Goal: Transaction & Acquisition: Purchase product/service

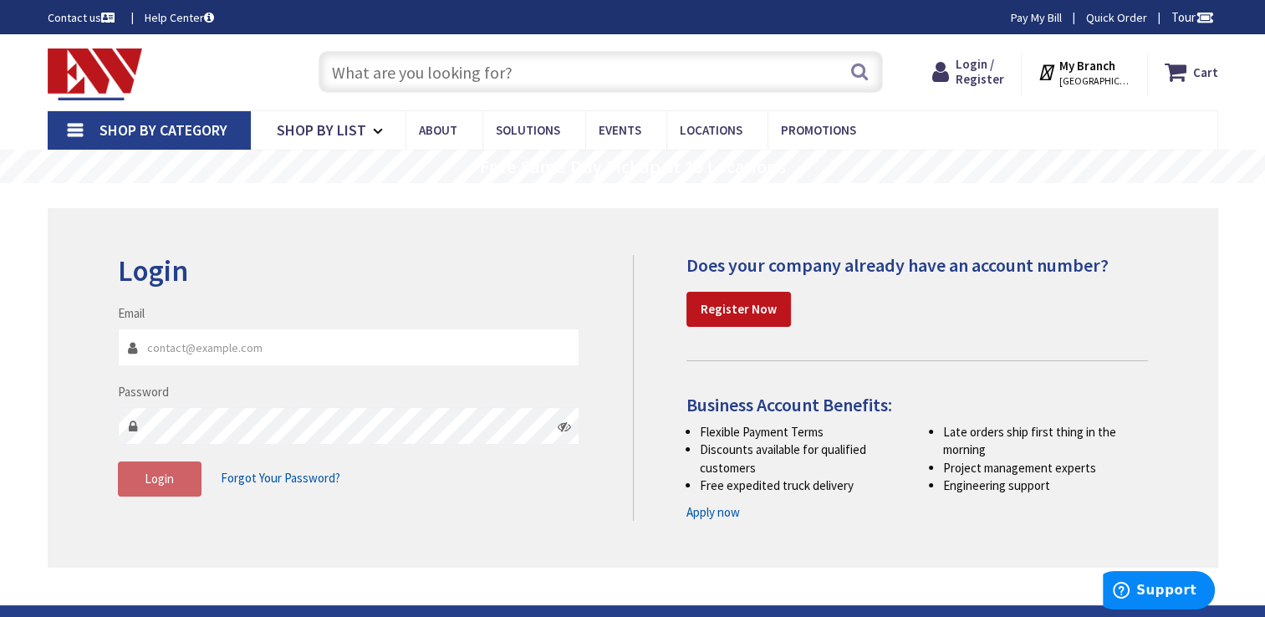
click at [207, 341] on input "Email" at bounding box center [349, 348] width 463 height 38
type input "gelissen@comcast.net"
click at [147, 483] on span "Login" at bounding box center [159, 479] width 29 height 16
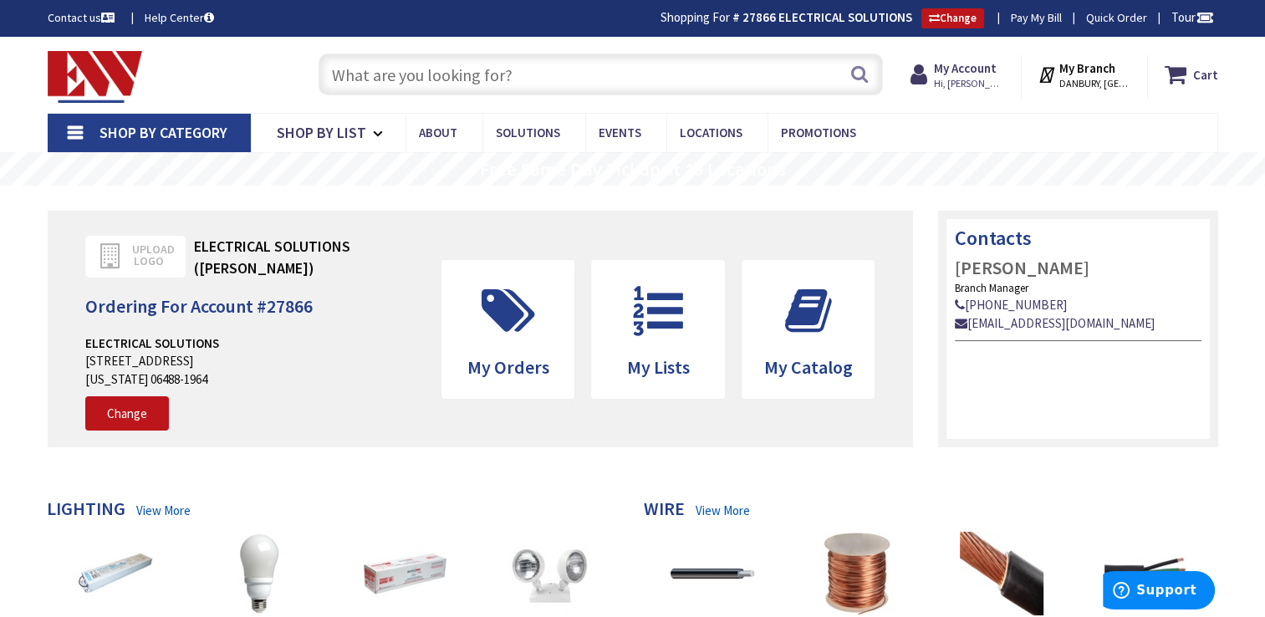
click at [447, 67] on input "text" at bounding box center [601, 75] width 565 height 42
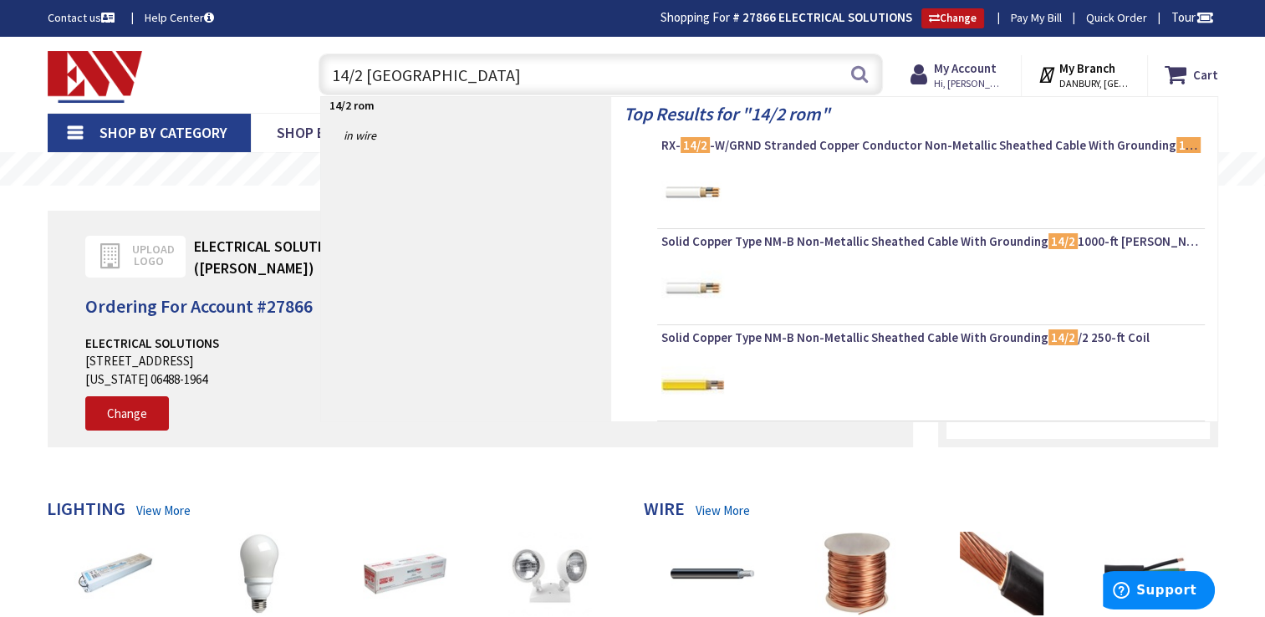
type input "14/2 romex"
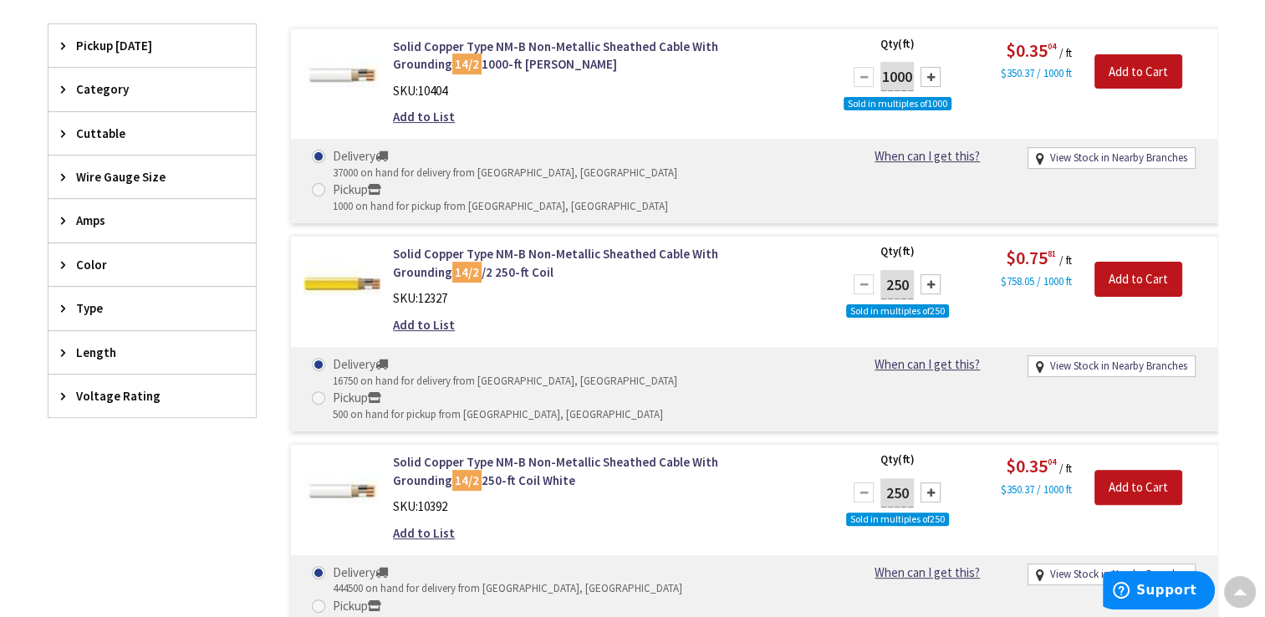
scroll to position [470, 0]
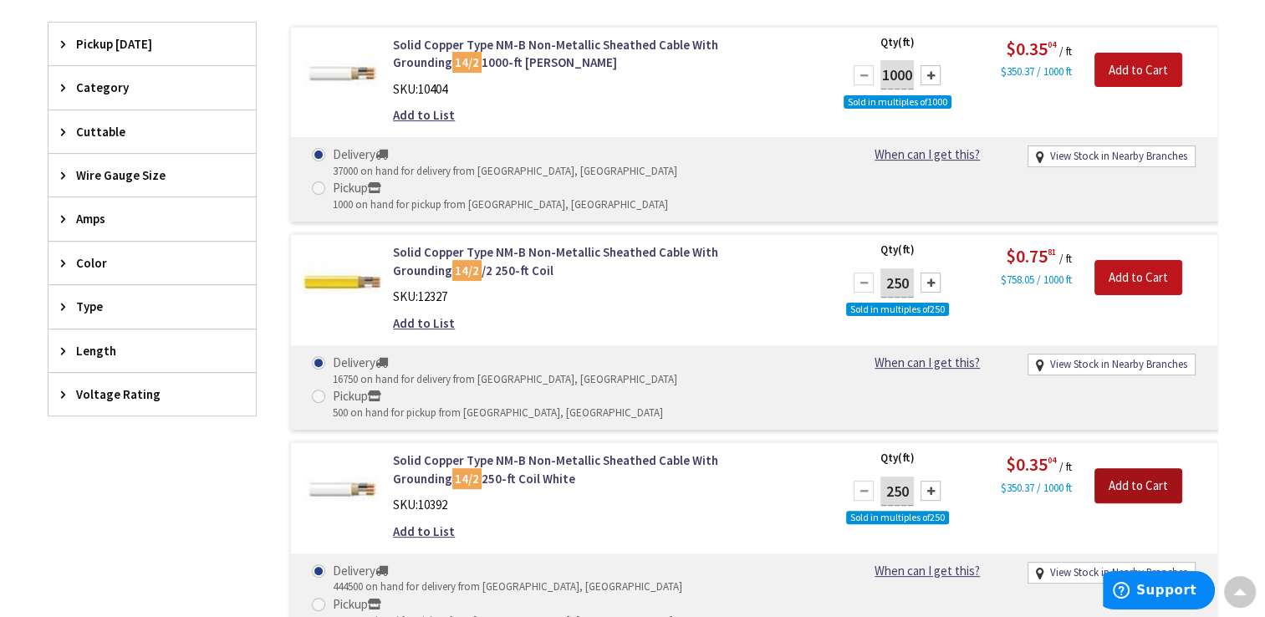
click at [1148, 468] on input "Add to Cart" at bounding box center [1139, 485] width 88 height 35
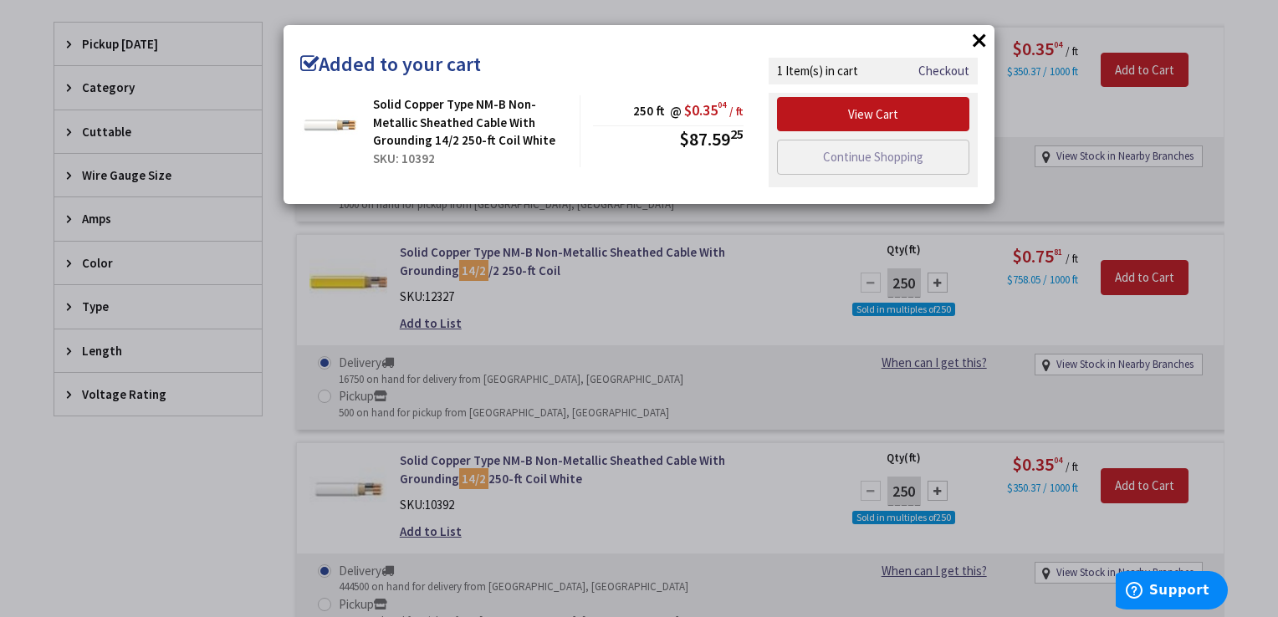
click at [977, 42] on button "×" at bounding box center [979, 40] width 25 height 25
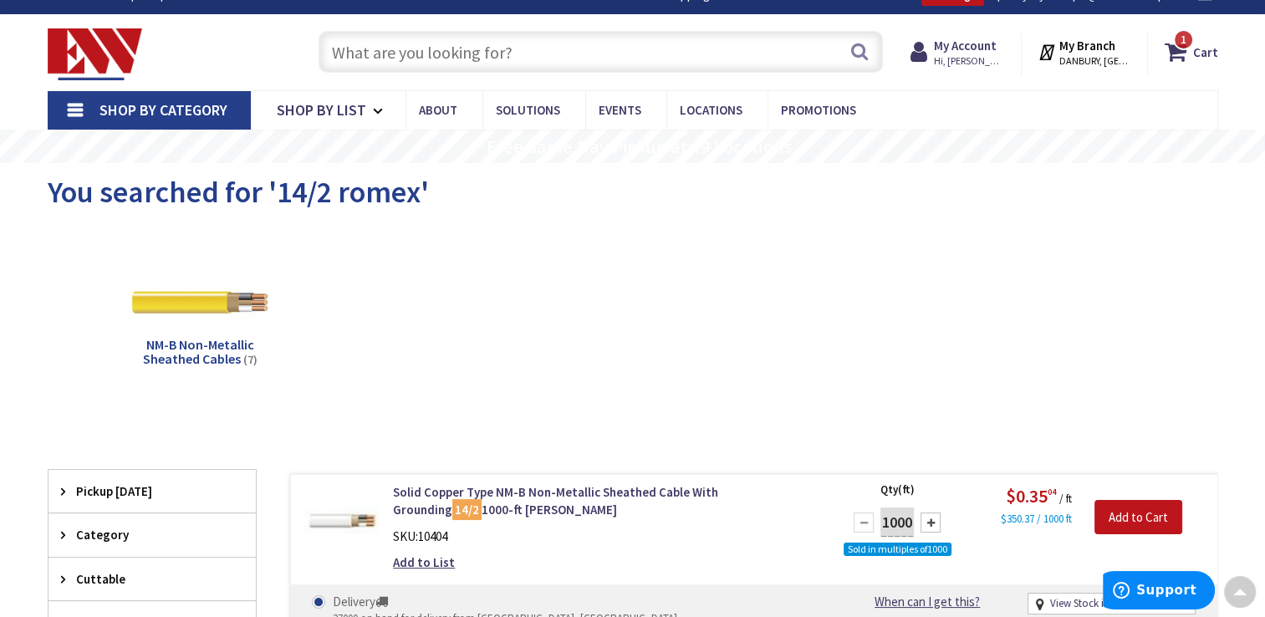
scroll to position [0, 0]
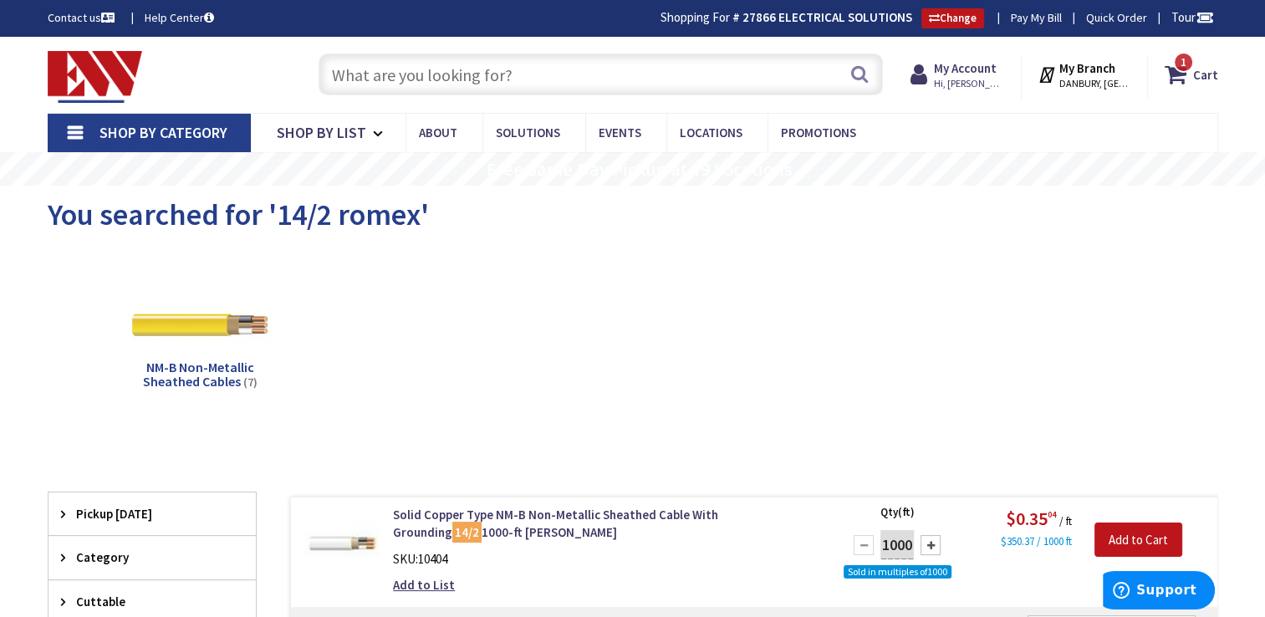
click at [524, 67] on input "text" at bounding box center [601, 75] width 565 height 42
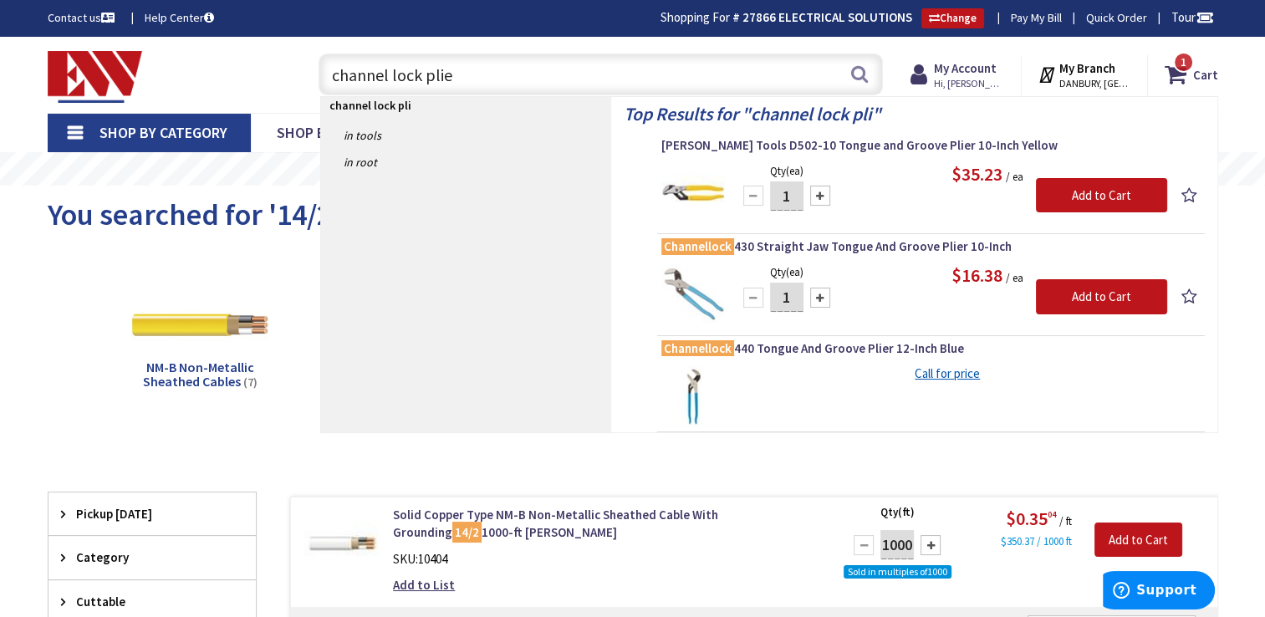
type input "channel lock plier"
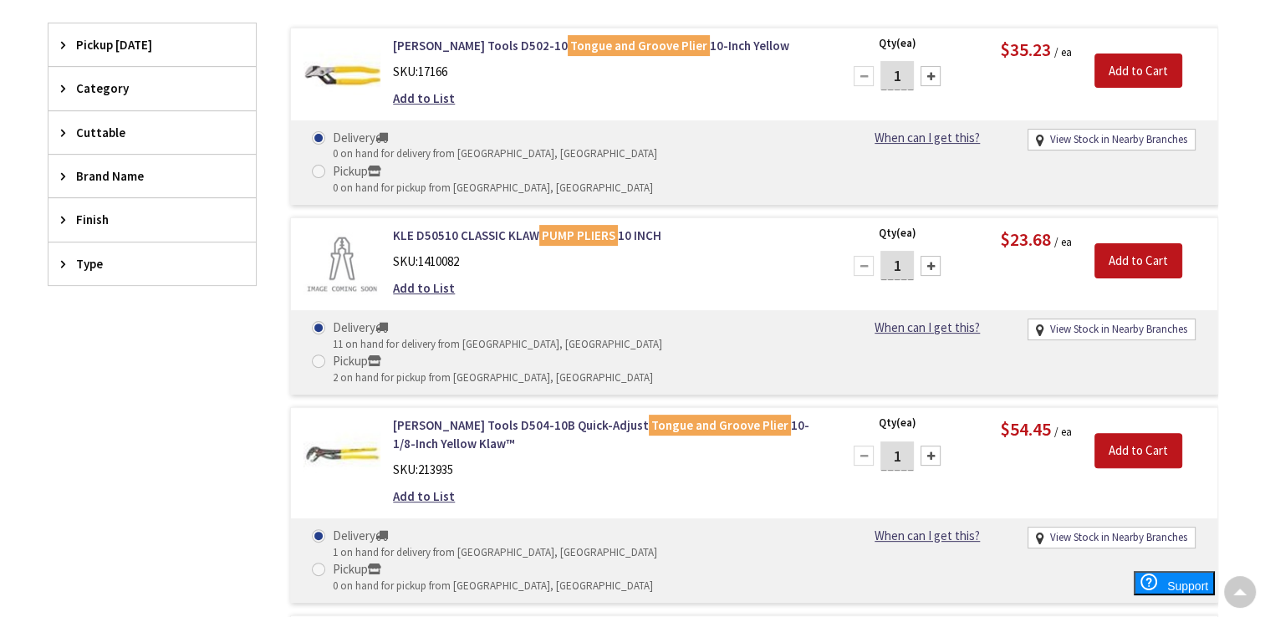
scroll to position [503, 0]
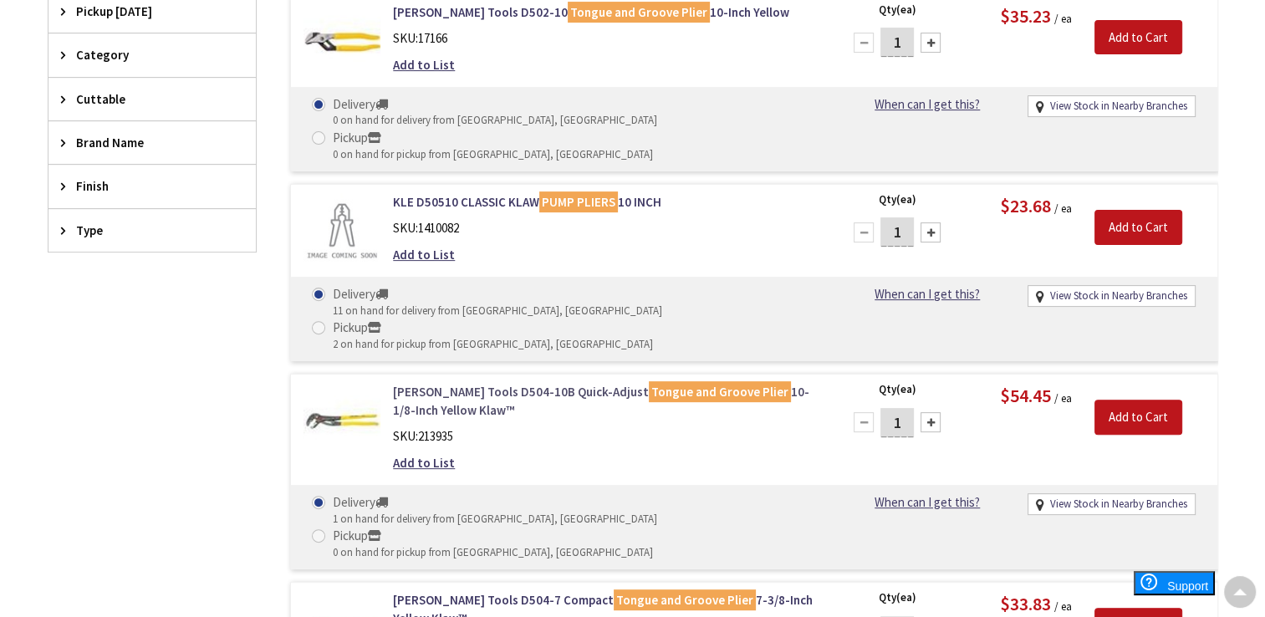
click at [442, 383] on link "Klein Tools D504-10B Quick-Adjust Tongue and Groove Plier 10-1/8-Inch Yellow Kl…" at bounding box center [606, 401] width 426 height 36
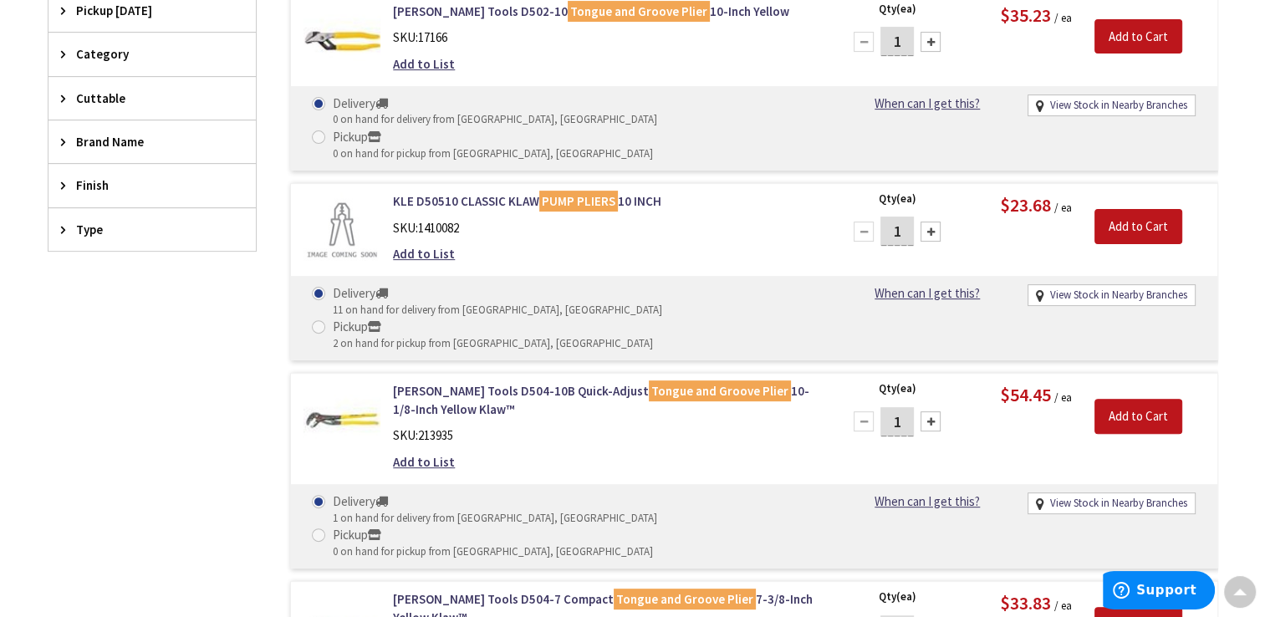
click at [394, 39] on div "SKU: 17166" at bounding box center [606, 37] width 426 height 18
click at [348, 44] on img at bounding box center [343, 42] width 78 height 78
